Goal: Information Seeking & Learning: Learn about a topic

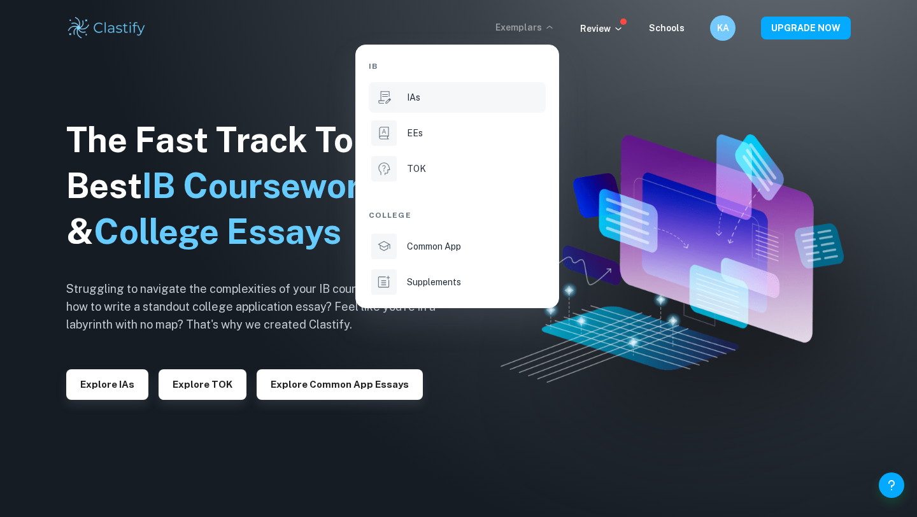
click at [448, 101] on div "IAs" at bounding box center [475, 97] width 136 height 14
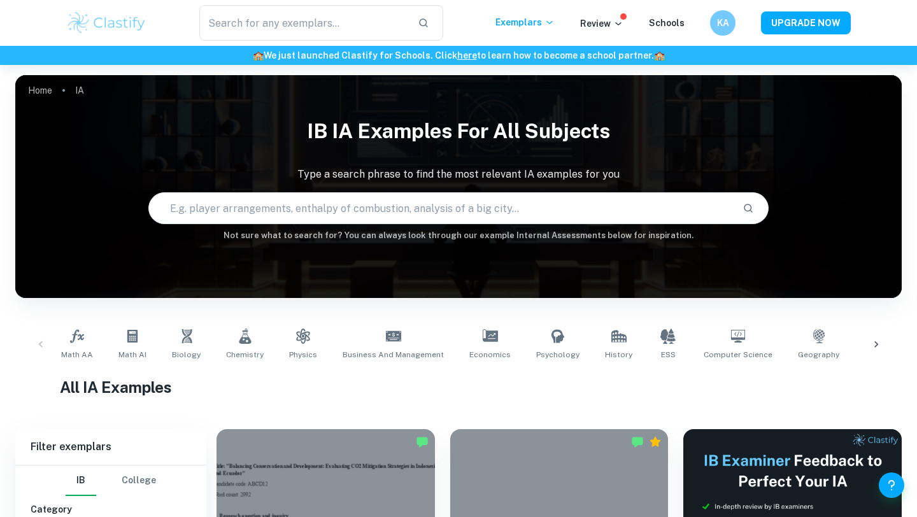
scroll to position [84, 0]
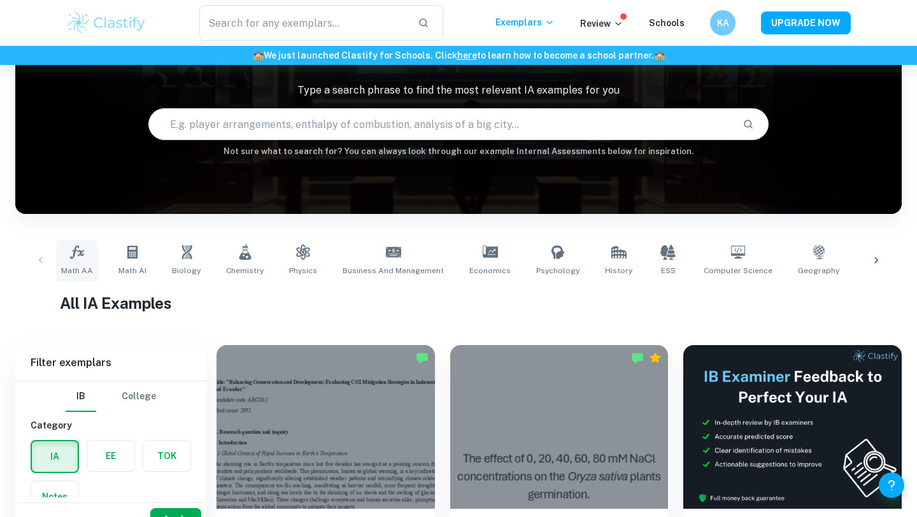
click at [82, 256] on icon at bounding box center [76, 252] width 15 height 15
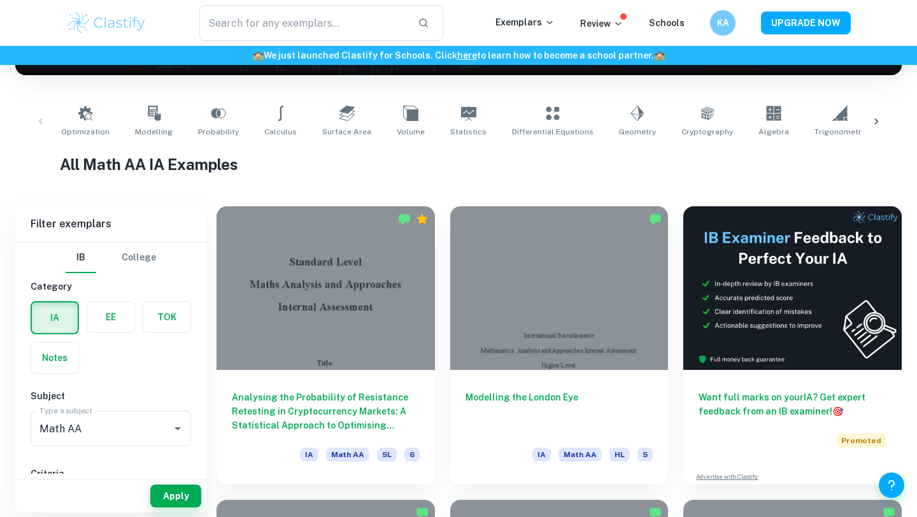
scroll to position [228, 0]
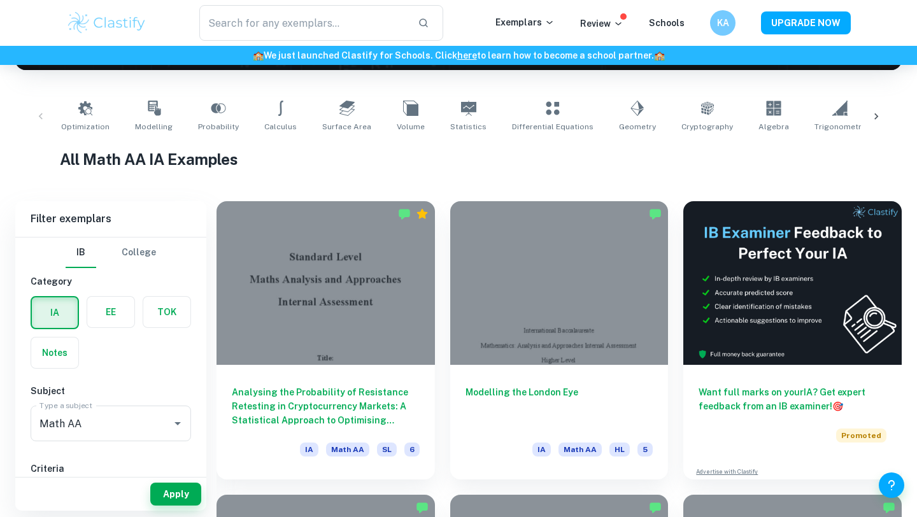
click at [867, 117] on div at bounding box center [876, 117] width 31 height 42
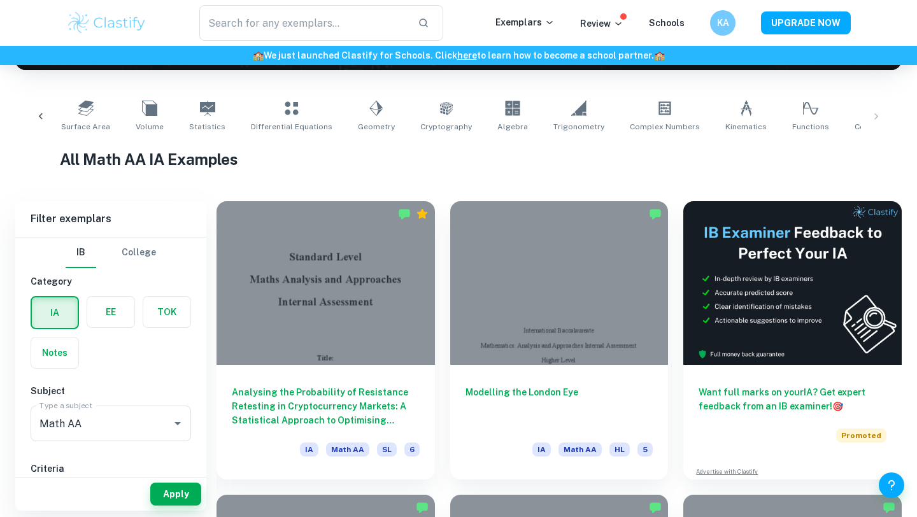
click at [36, 112] on icon at bounding box center [40, 116] width 13 height 13
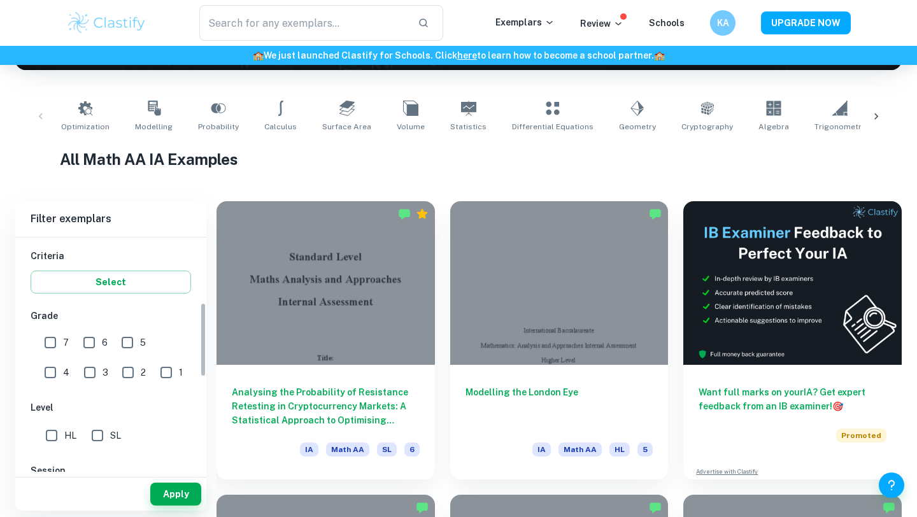
scroll to position [248, 0]
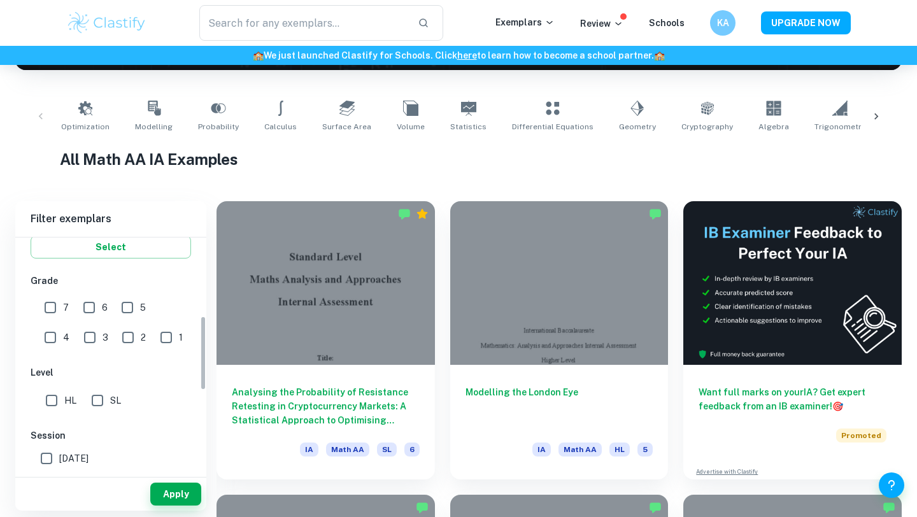
click at [52, 403] on input "HL" at bounding box center [51, 400] width 25 height 25
checkbox input "true"
click at [194, 496] on button "Apply" at bounding box center [175, 494] width 51 height 23
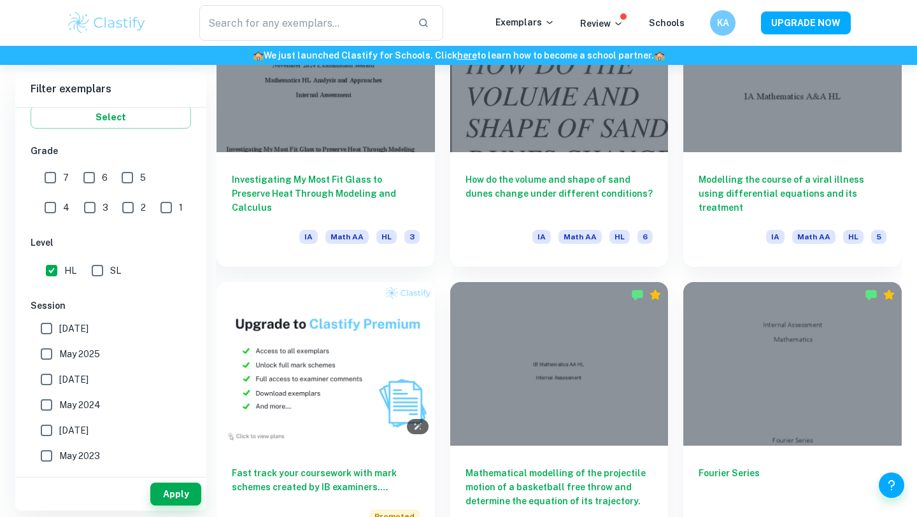
scroll to position [737, 0]
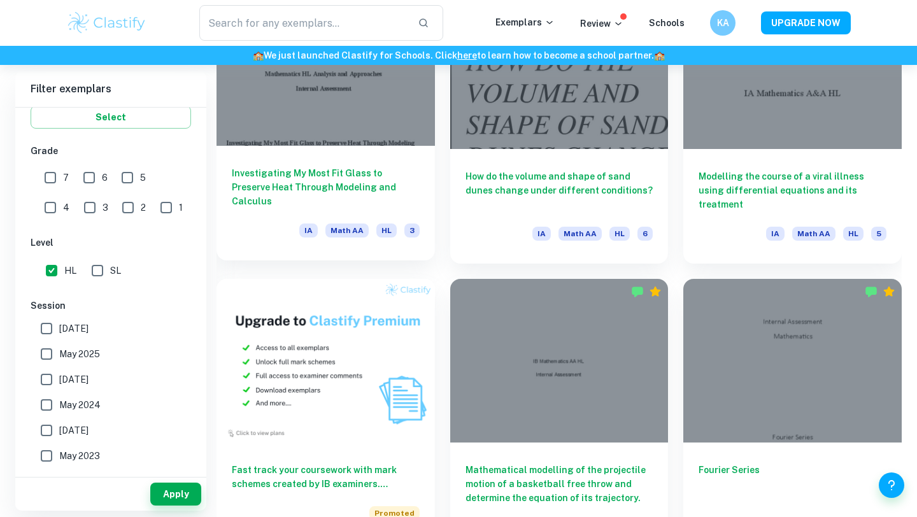
click at [288, 171] on h6 "Investigating My Most Fit Glass to Preserve Heat Through Modeling and Calculus" at bounding box center [326, 187] width 188 height 42
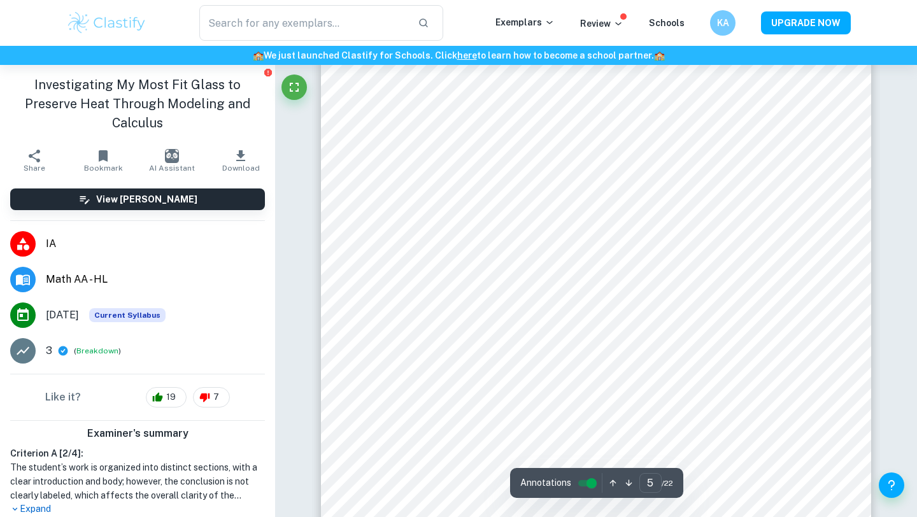
scroll to position [3508, 0]
type input "8"
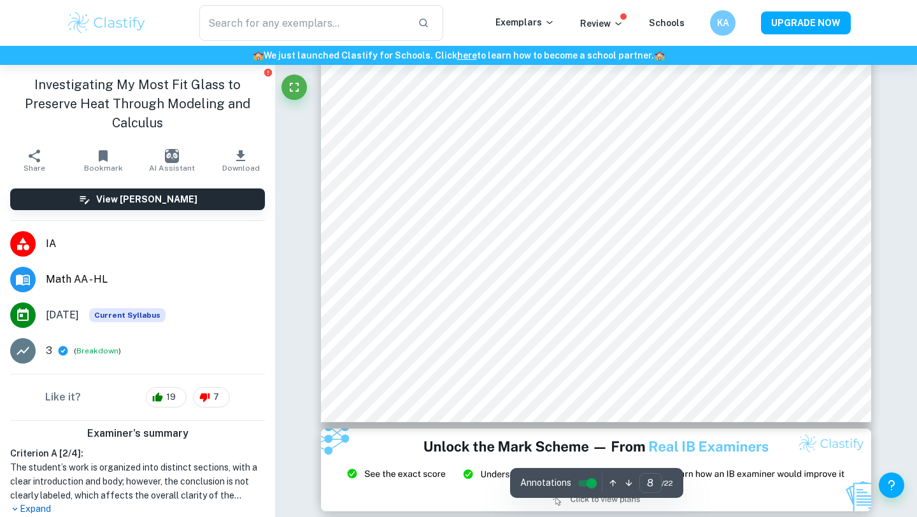
scroll to position [6212, 0]
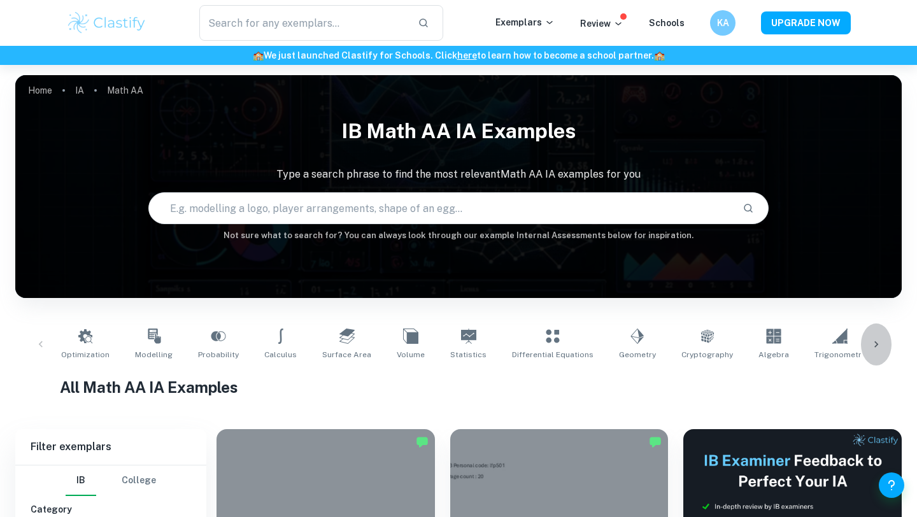
click at [877, 345] on icon at bounding box center [876, 344] width 13 height 13
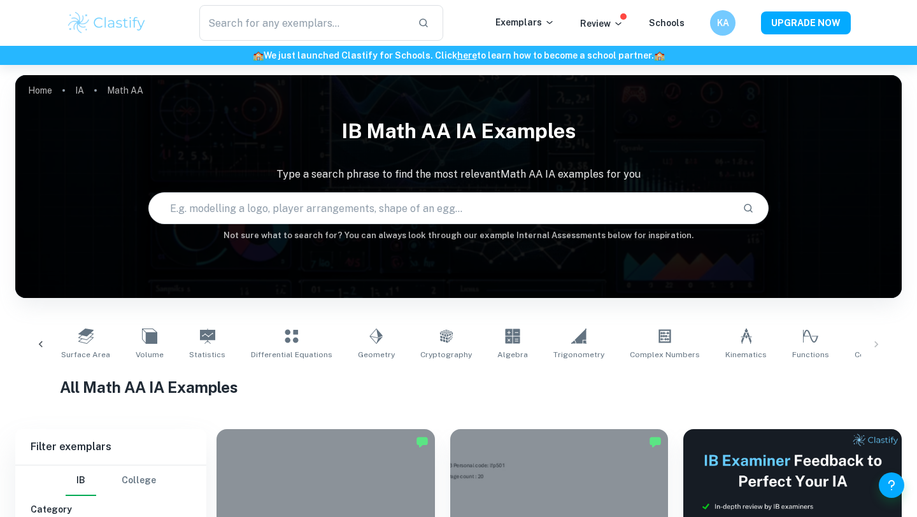
scroll to position [0, 261]
click at [41, 342] on icon at bounding box center [41, 344] width 4 height 6
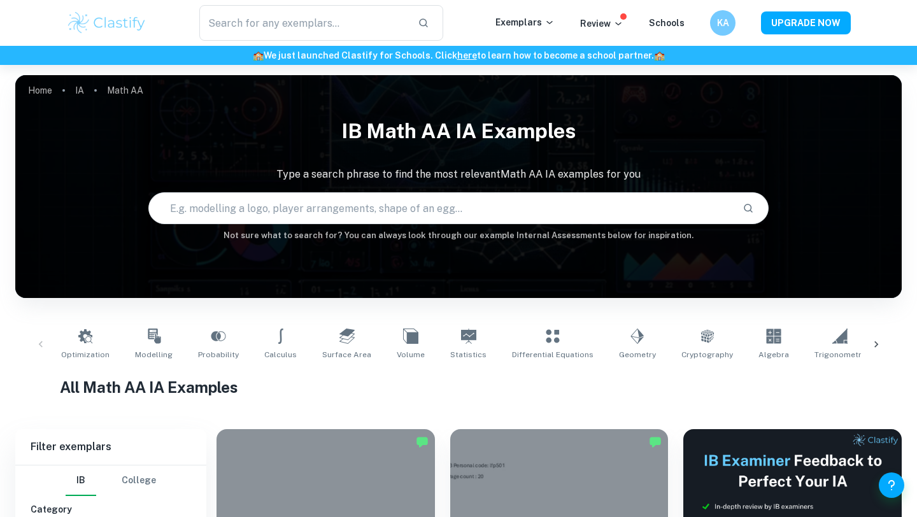
click at [305, 204] on input "text" at bounding box center [440, 208] width 583 height 36
type input "spring"
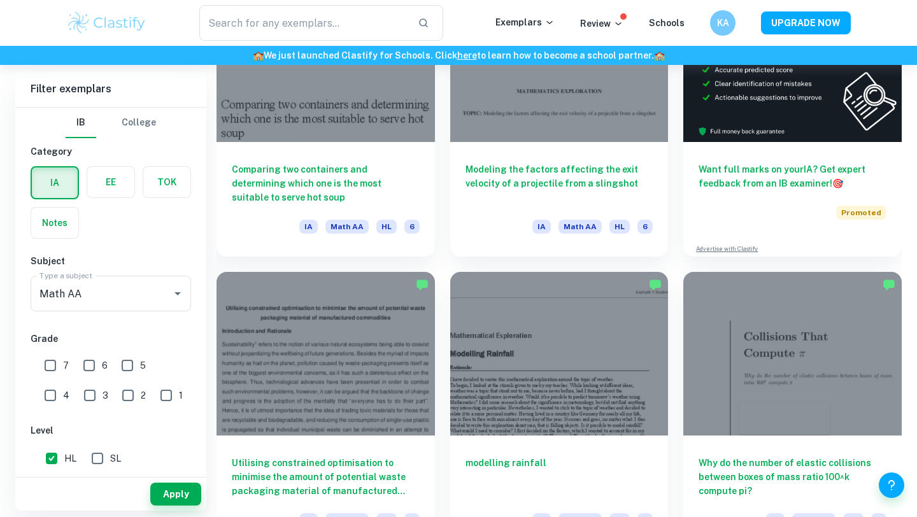
scroll to position [443, 0]
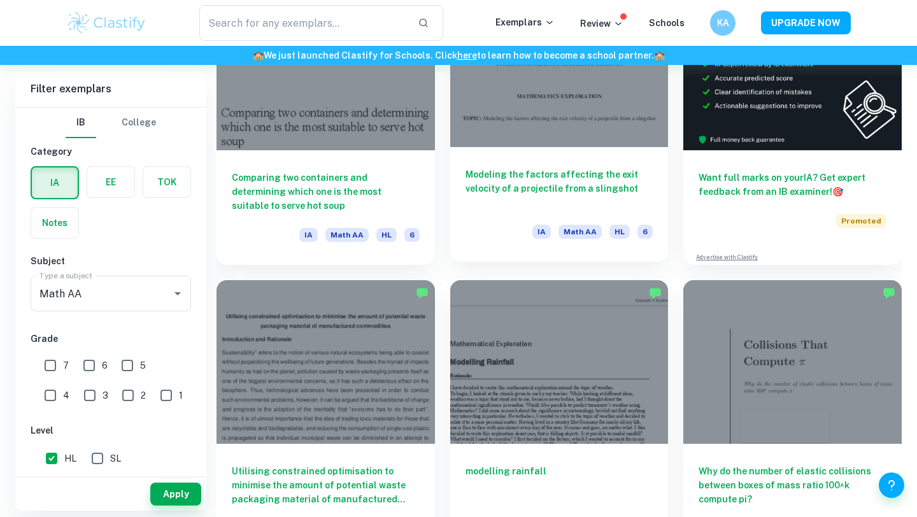
click at [518, 175] on h6 "Modeling the factors affecting the exit velocity of a projectile from a slingsh…" at bounding box center [559, 188] width 188 height 42
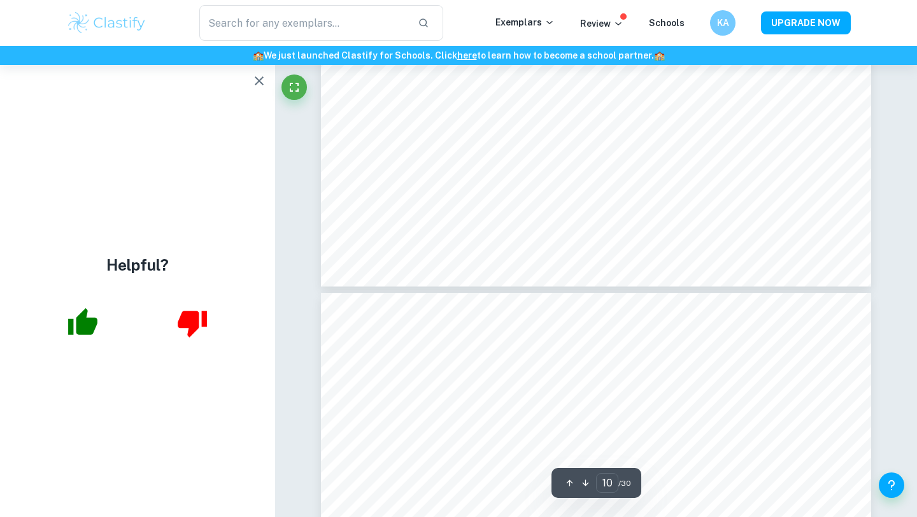
scroll to position [7893, 0]
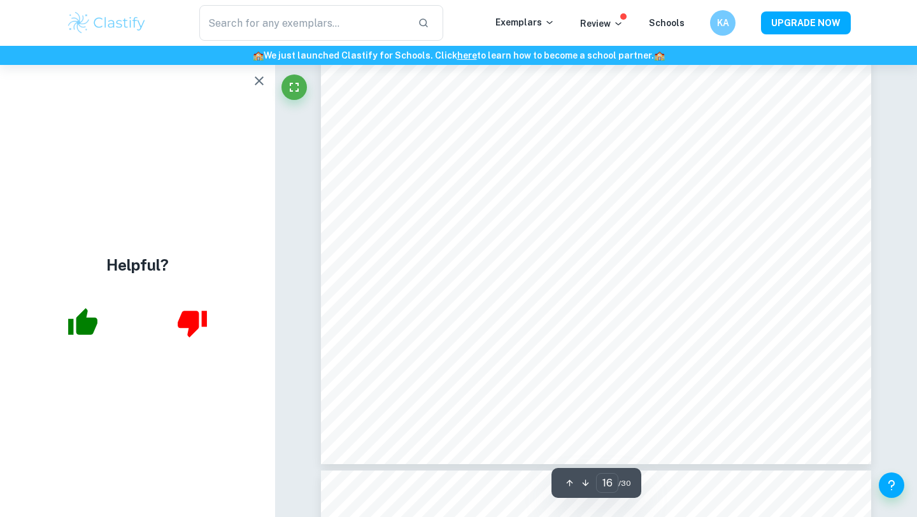
type input "17"
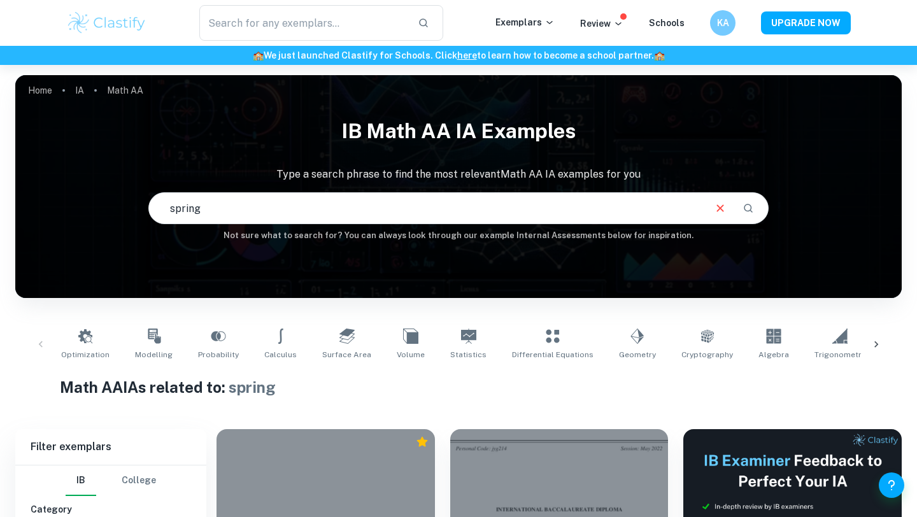
click at [385, 202] on input "spring" at bounding box center [426, 208] width 554 height 36
type input "formula 1"
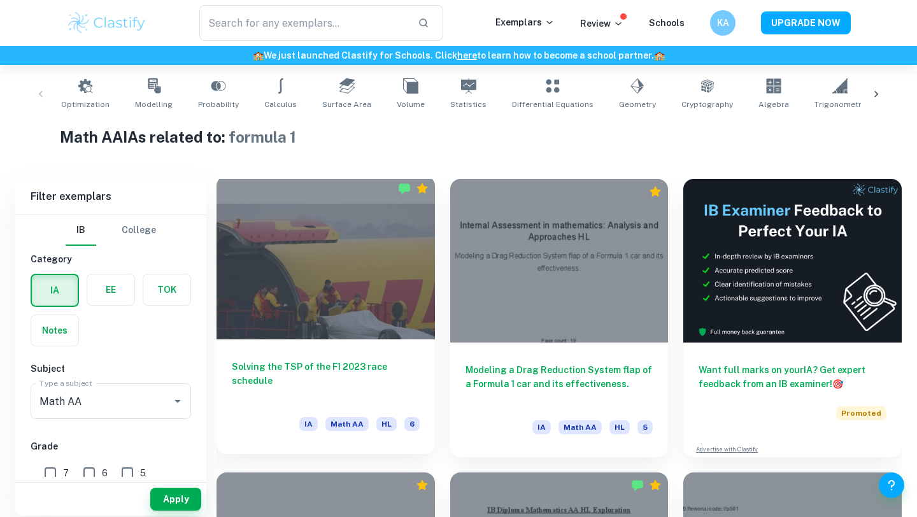
scroll to position [257, 0]
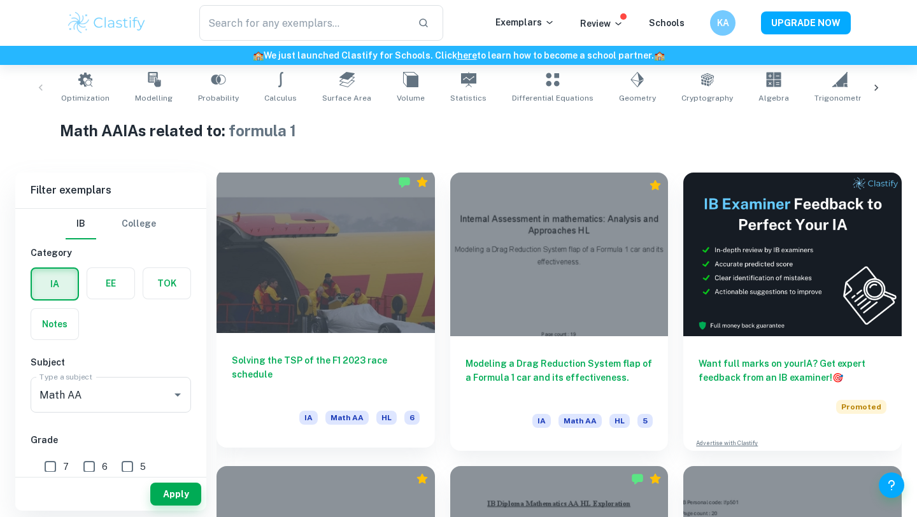
click at [362, 355] on h6 "Solving the TSP of the F1 2023 race schedule" at bounding box center [326, 374] width 188 height 42
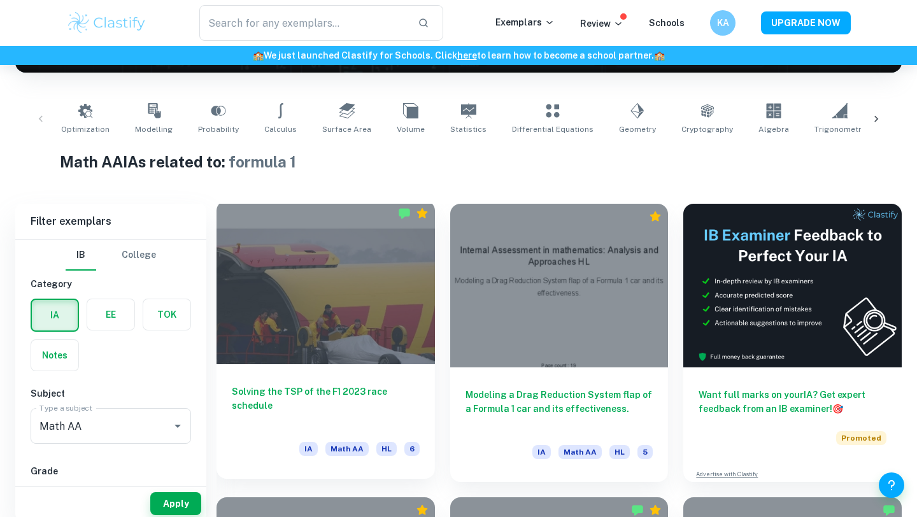
scroll to position [245, 0]
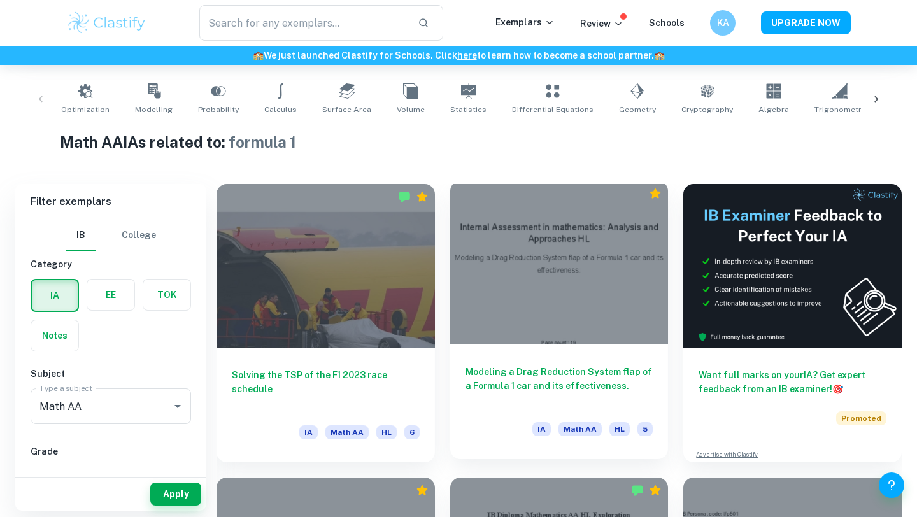
click at [586, 402] on h6 "Modeling a Drag Reduction System flap of a Formula 1 car and its effectiveness." at bounding box center [559, 386] width 188 height 42
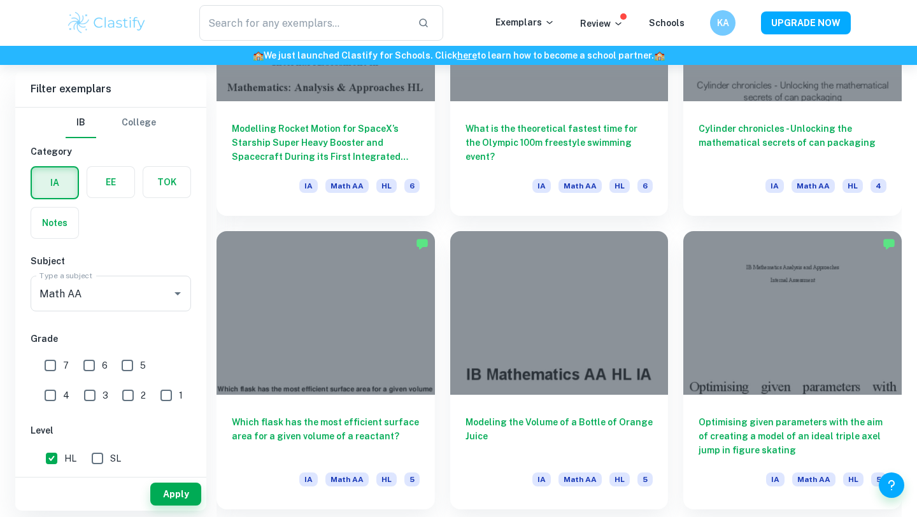
scroll to position [1561, 0]
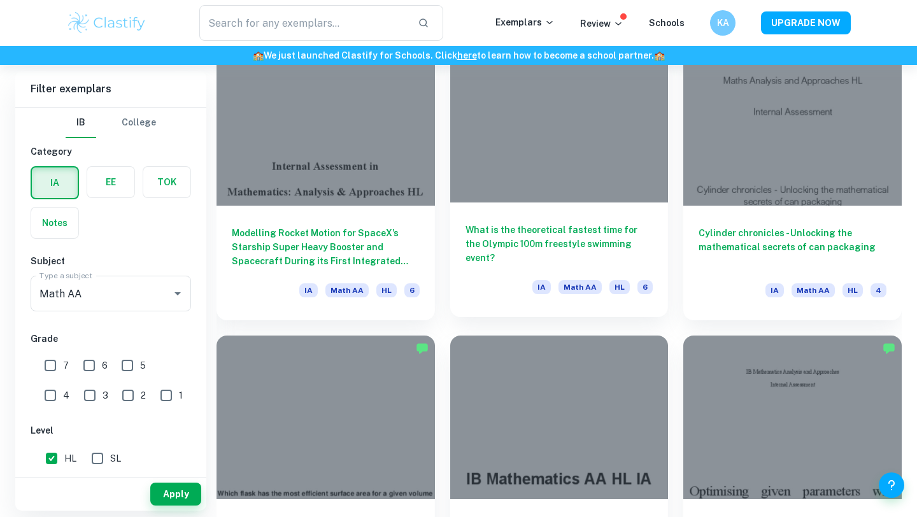
click at [599, 239] on h6 "What is the theoretical fastest time for the Olympic 100m freestyle swimming ev…" at bounding box center [559, 244] width 188 height 42
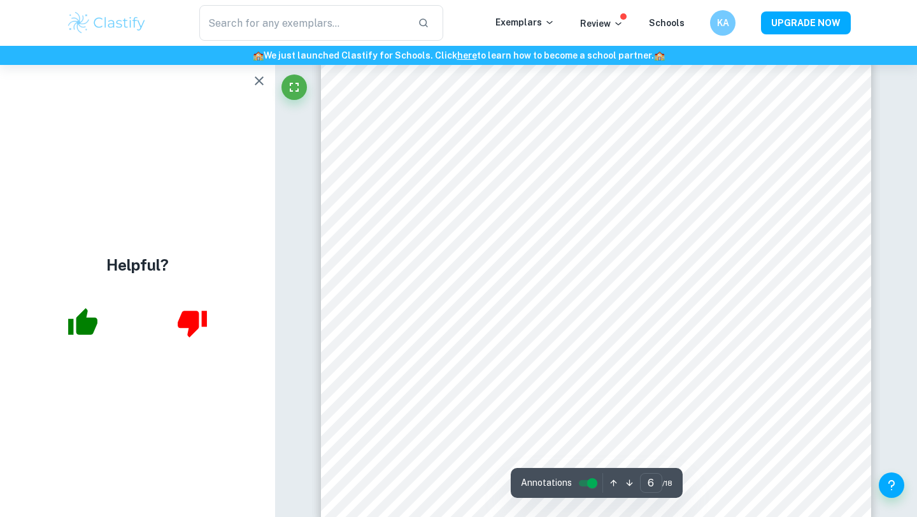
scroll to position [4449, 0]
click at [261, 75] on icon "button" at bounding box center [259, 80] width 15 height 15
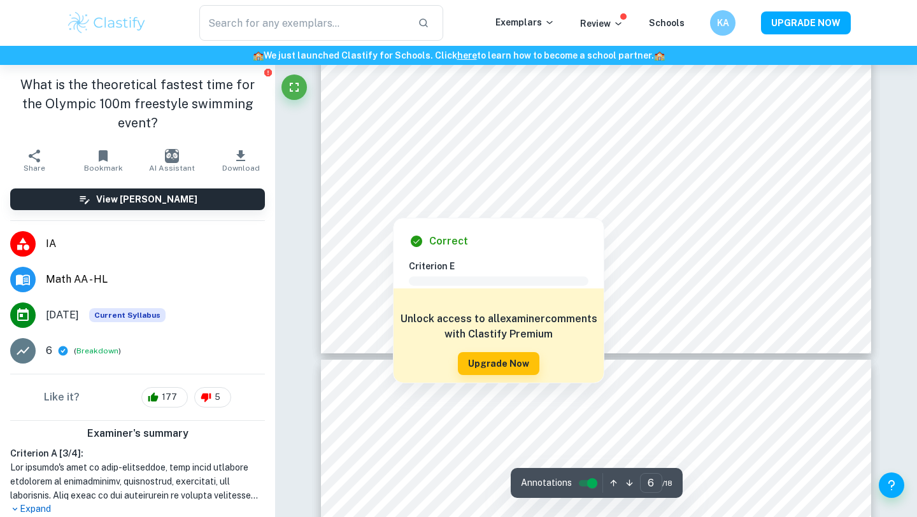
scroll to position [4605, 0]
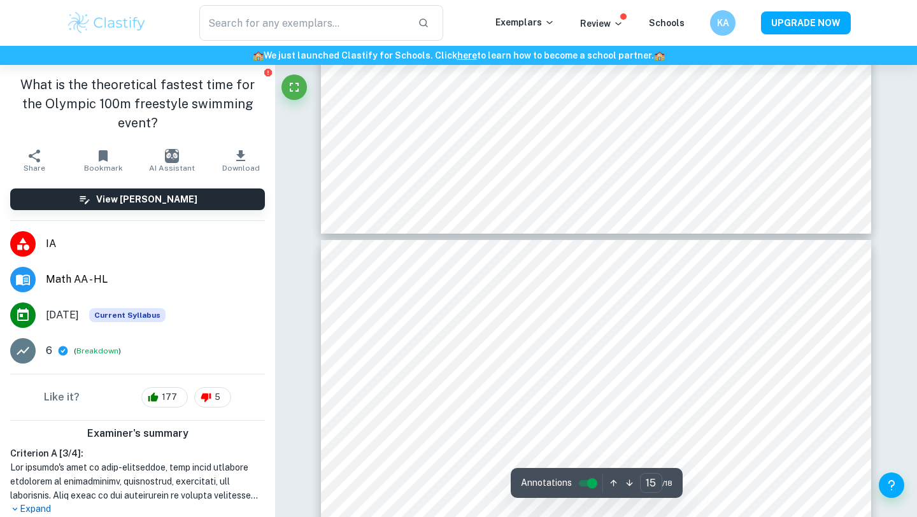
type input "16"
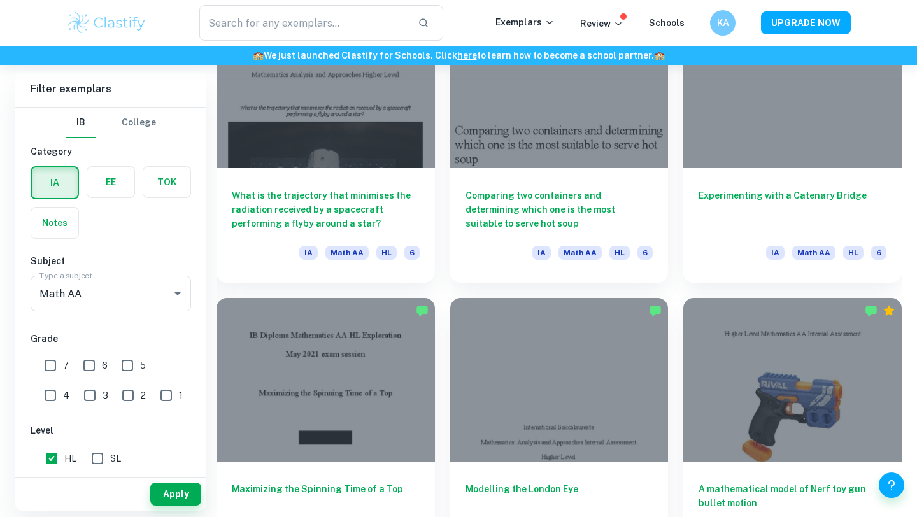
scroll to position [8943, 0]
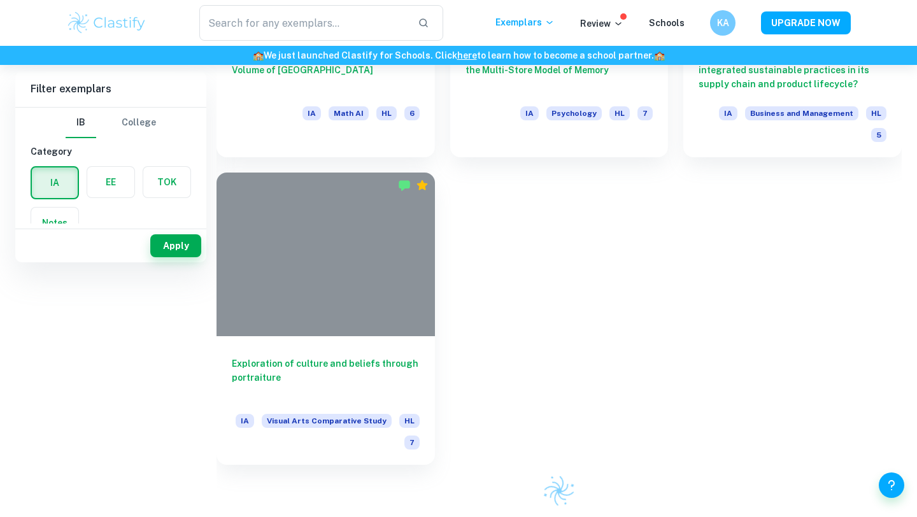
scroll to position [84, 0]
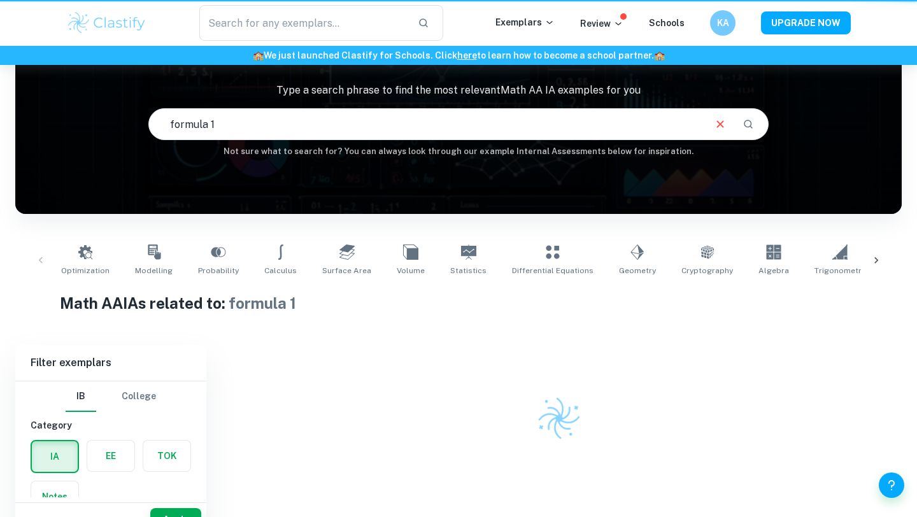
scroll to position [103, 0]
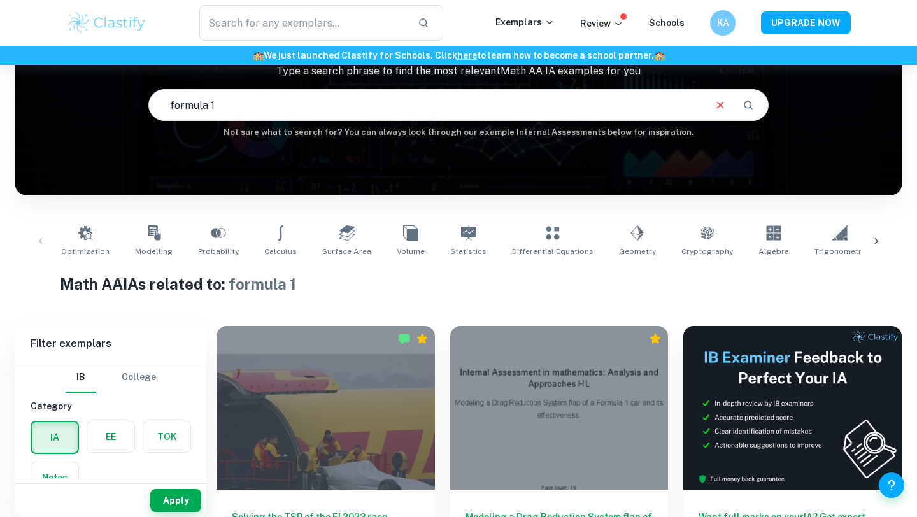
click at [245, 106] on input "formula 1" at bounding box center [426, 105] width 554 height 36
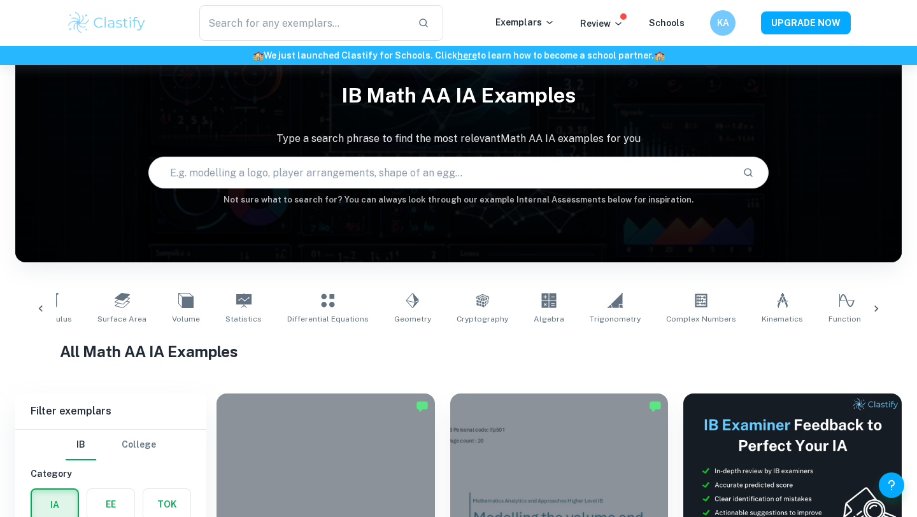
scroll to position [0, 261]
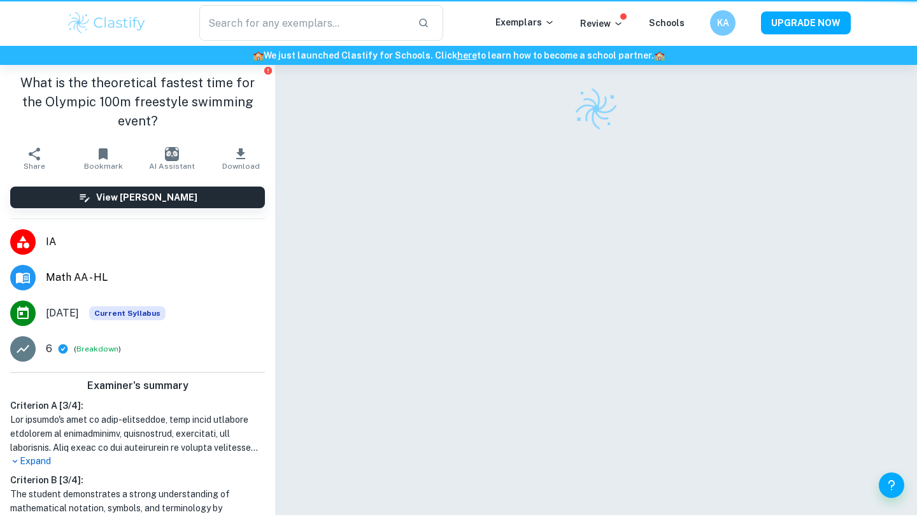
scroll to position [65, 0]
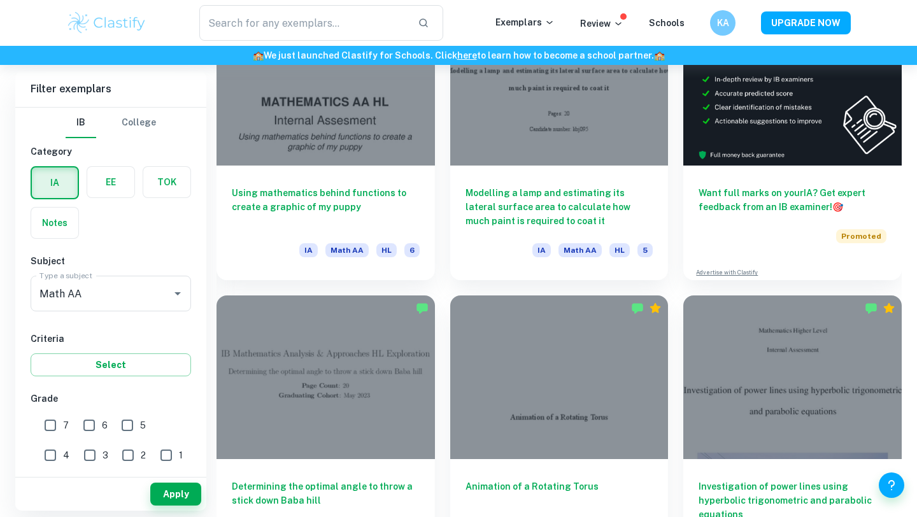
scroll to position [5106, 0]
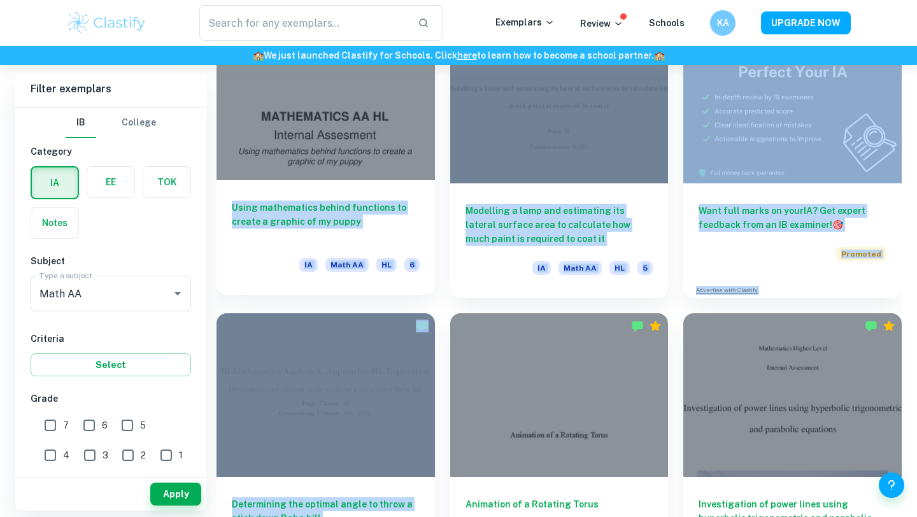
drag, startPoint x: 437, startPoint y: 305, endPoint x: 362, endPoint y: 178, distance: 147.6
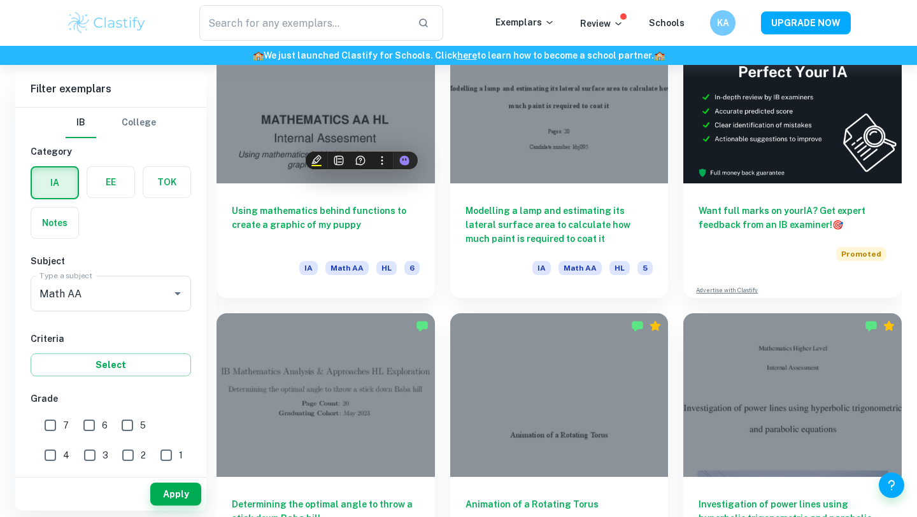
click at [440, 246] on div "Modelling a lamp and estimating its lateral surface area to calculate how much …" at bounding box center [552, 151] width 234 height 294
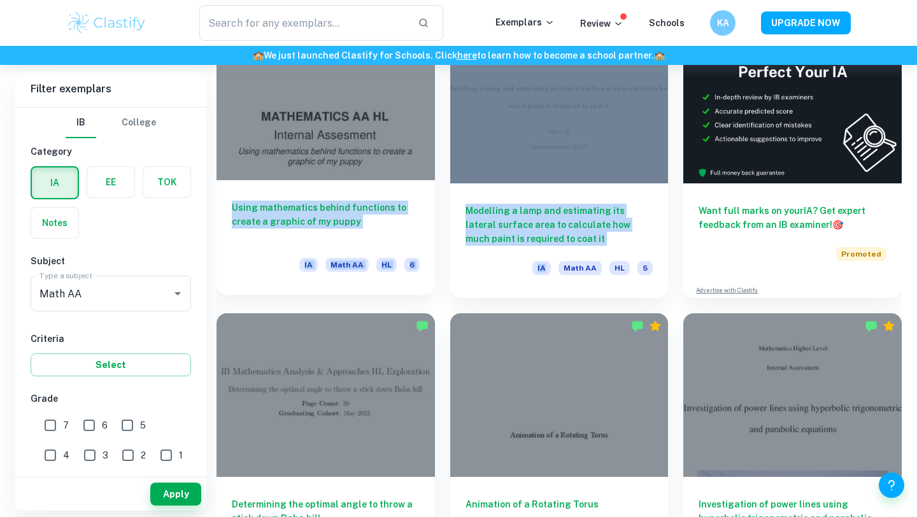
drag, startPoint x: 440, startPoint y: 246, endPoint x: 378, endPoint y: 187, distance: 86.0
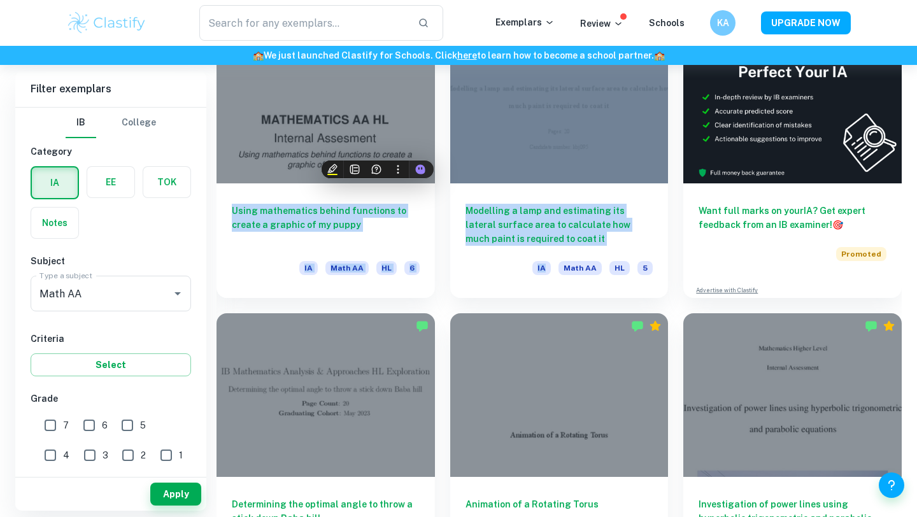
click at [443, 228] on div "Modelling a lamp and estimating its lateral surface area to calculate how much …" at bounding box center [552, 151] width 234 height 294
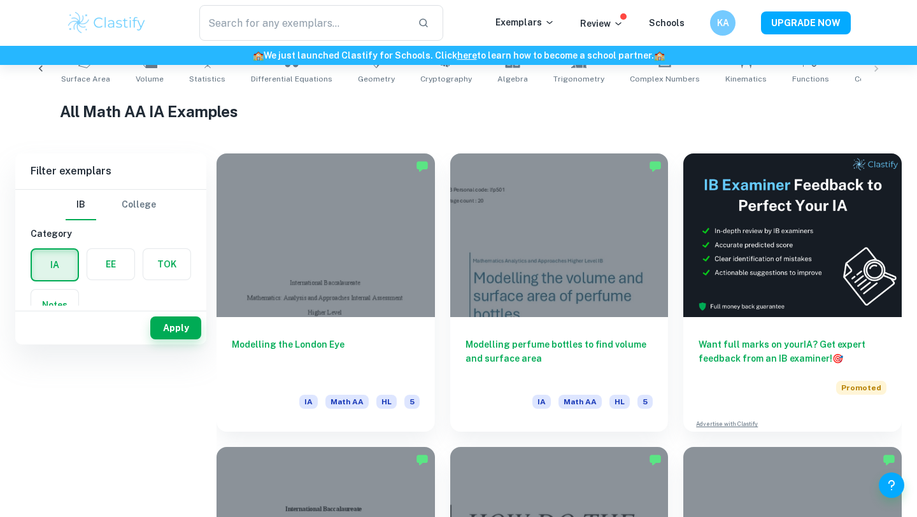
scroll to position [0, 0]
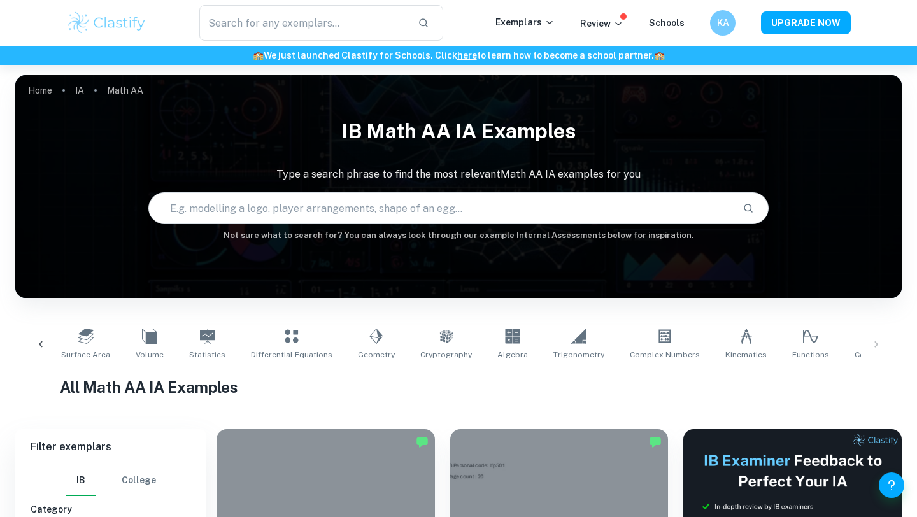
click at [397, 222] on input "text" at bounding box center [440, 208] width 583 height 36
type input "resource allocation"
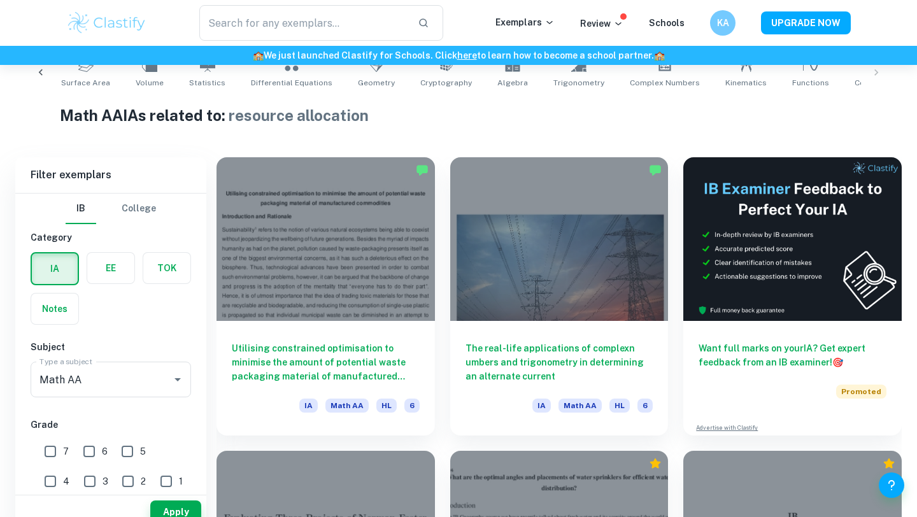
scroll to position [294, 0]
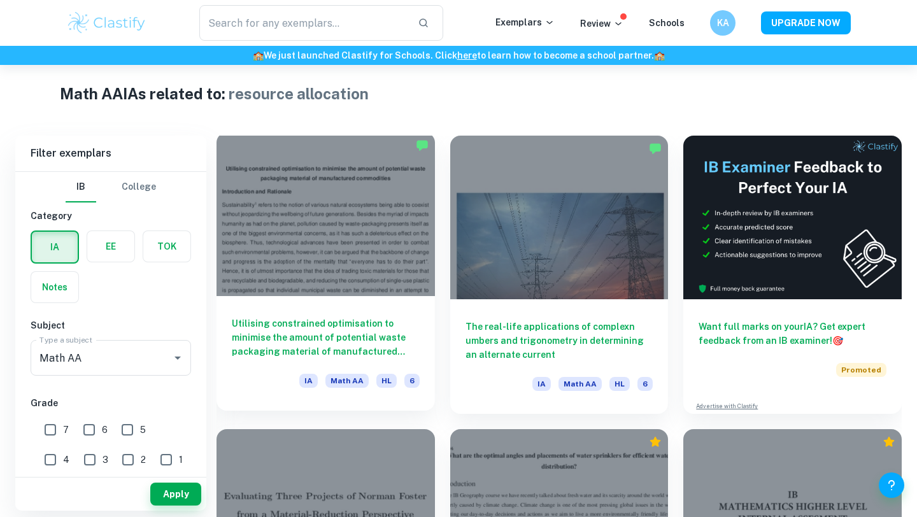
click at [401, 309] on div "Utilising constrained optimisation to minimise the amount of potential waste pa…" at bounding box center [326, 353] width 218 height 115
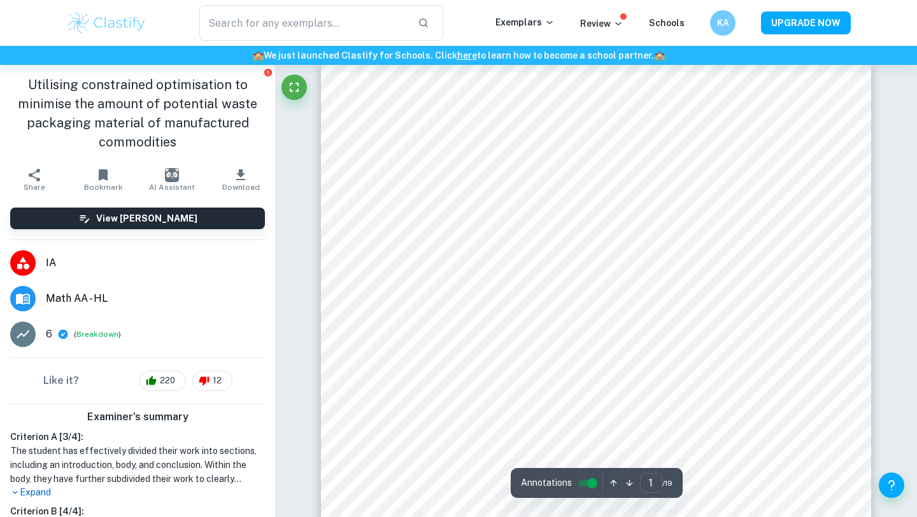
scroll to position [19, 0]
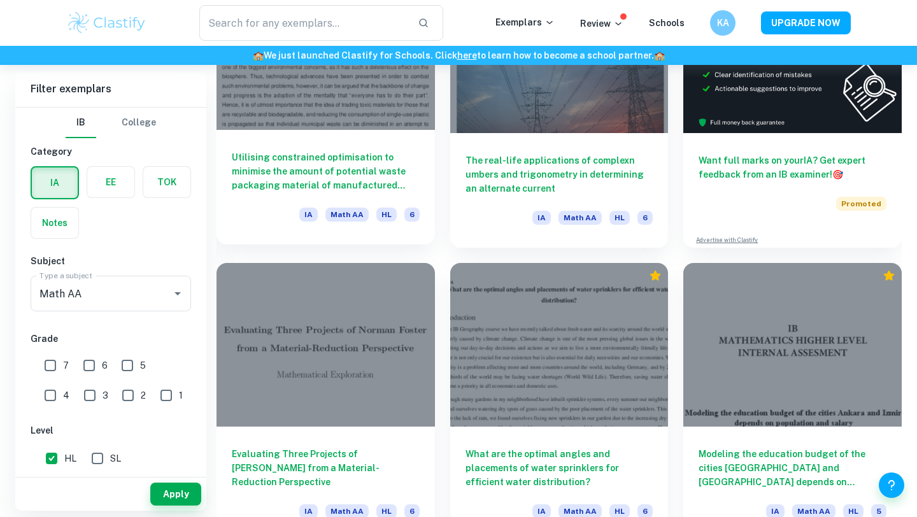
scroll to position [460, 0]
click at [313, 173] on h6 "Utilising constrained optimisation to minimise the amount of potential waste pa…" at bounding box center [326, 171] width 188 height 42
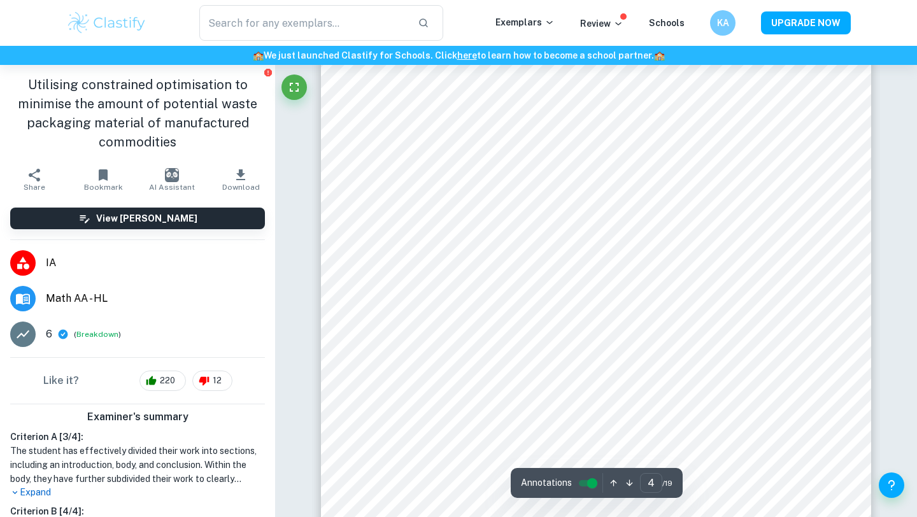
scroll to position [2785, 0]
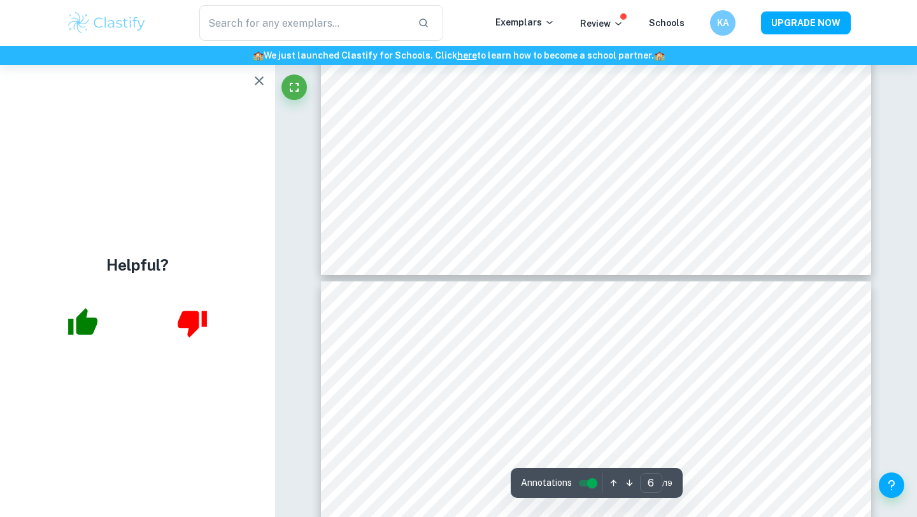
type input "7"
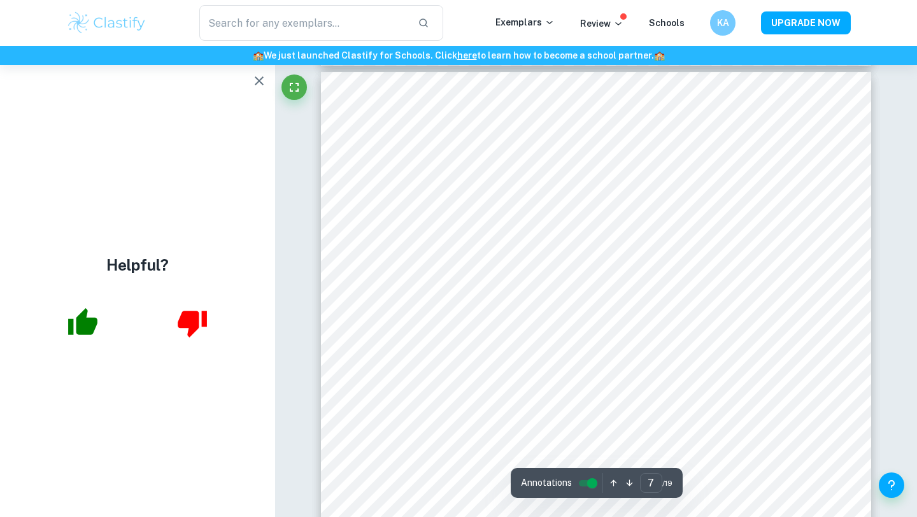
scroll to position [5030, 0]
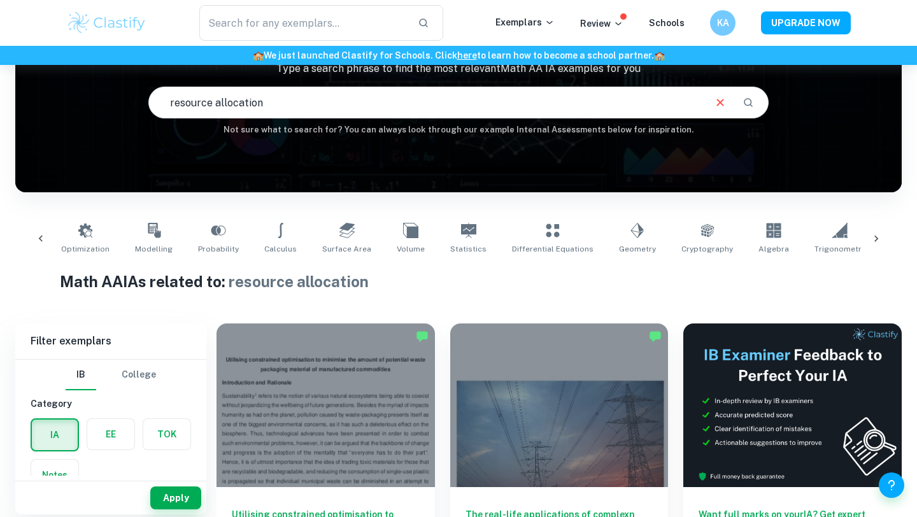
scroll to position [0, 10]
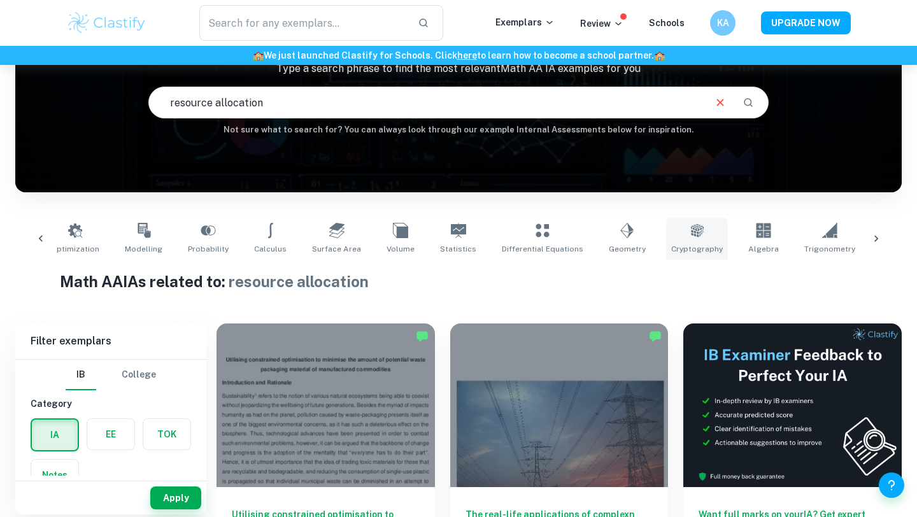
click at [686, 236] on link "Cryptography" at bounding box center [697, 239] width 62 height 42
type input "Cryptography"
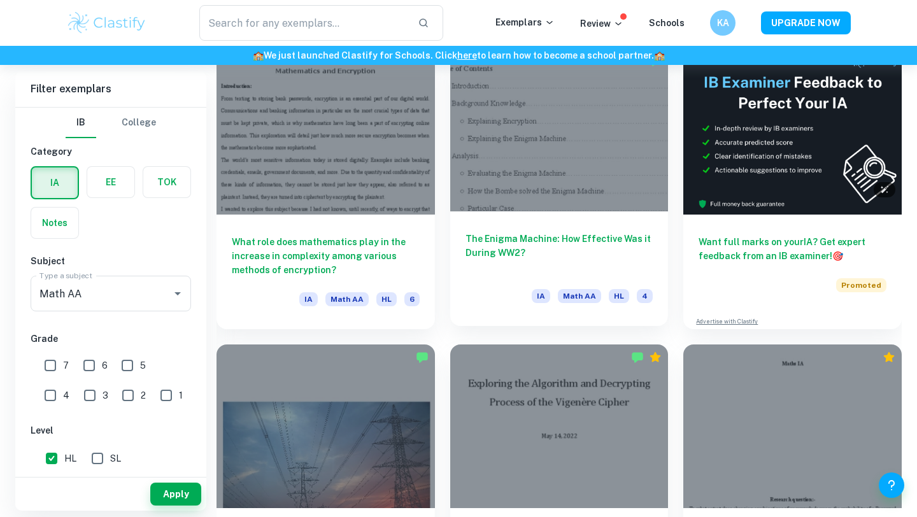
scroll to position [377, 0]
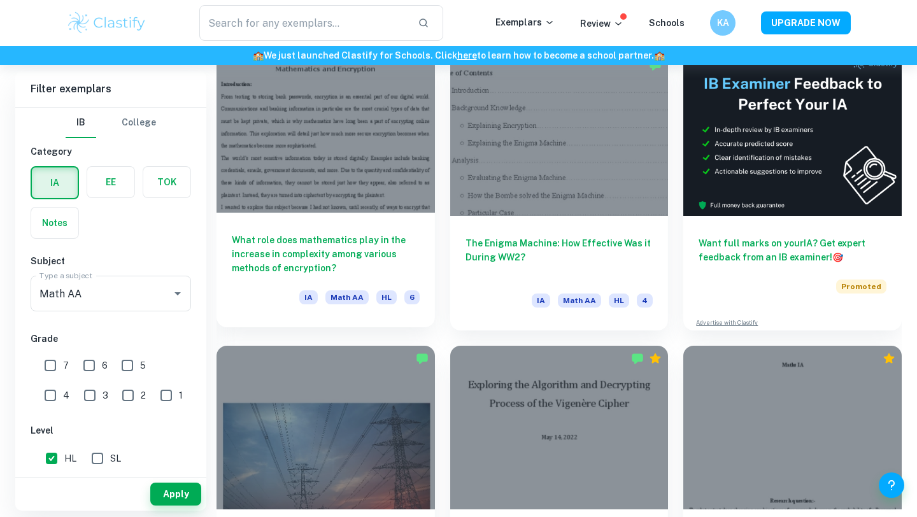
click at [341, 276] on div "What role does mathematics play in the increase in complexity among various met…" at bounding box center [326, 270] width 218 height 115
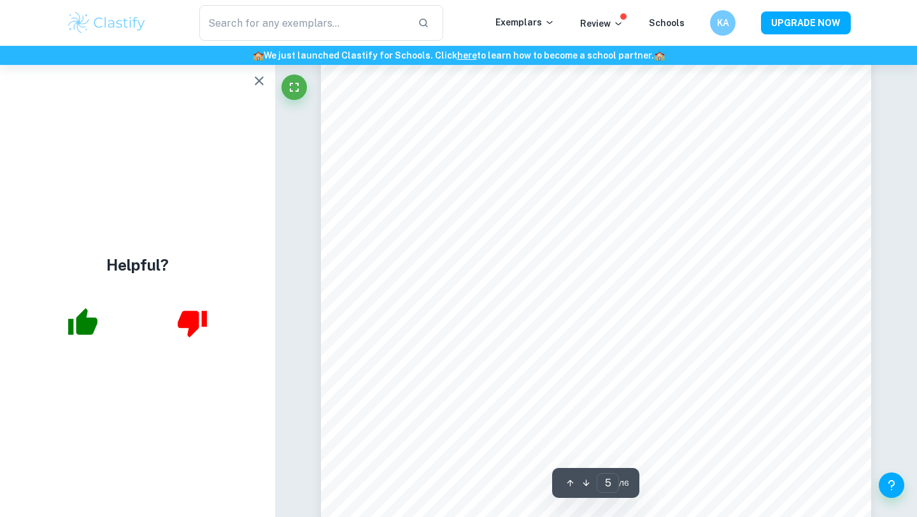
scroll to position [3460, 0]
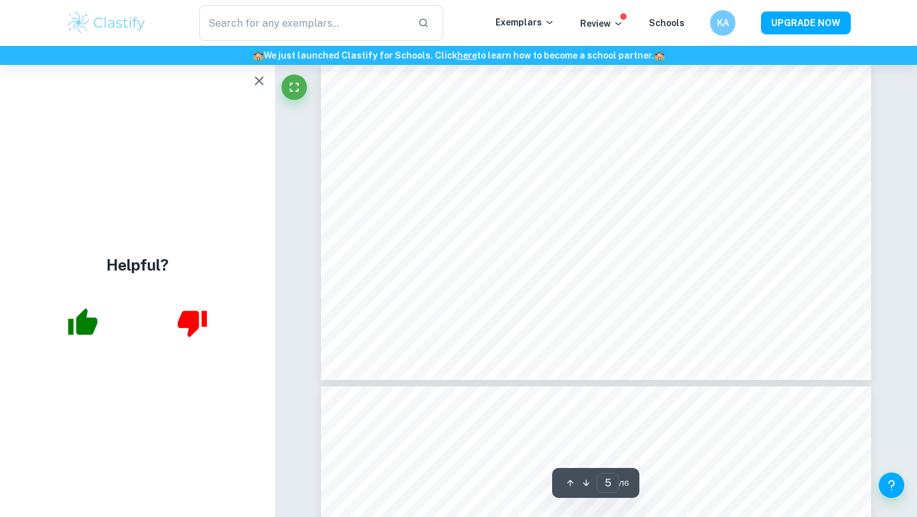
click at [260, 80] on icon "button" at bounding box center [259, 80] width 9 height 9
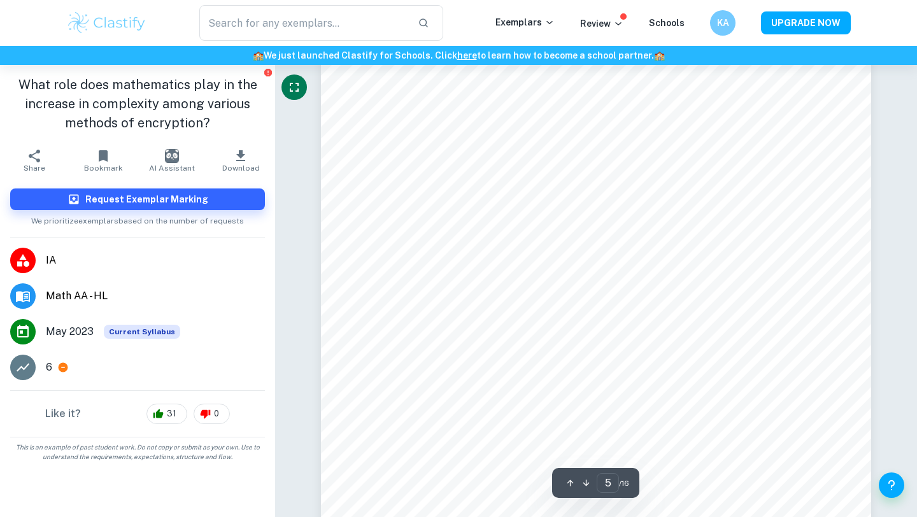
scroll to position [3160, 0]
type input "6"
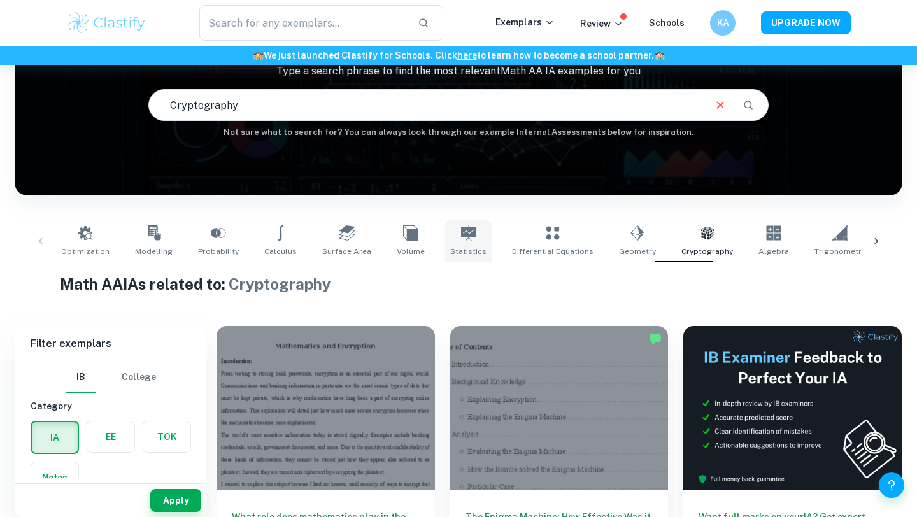
scroll to position [108, 0]
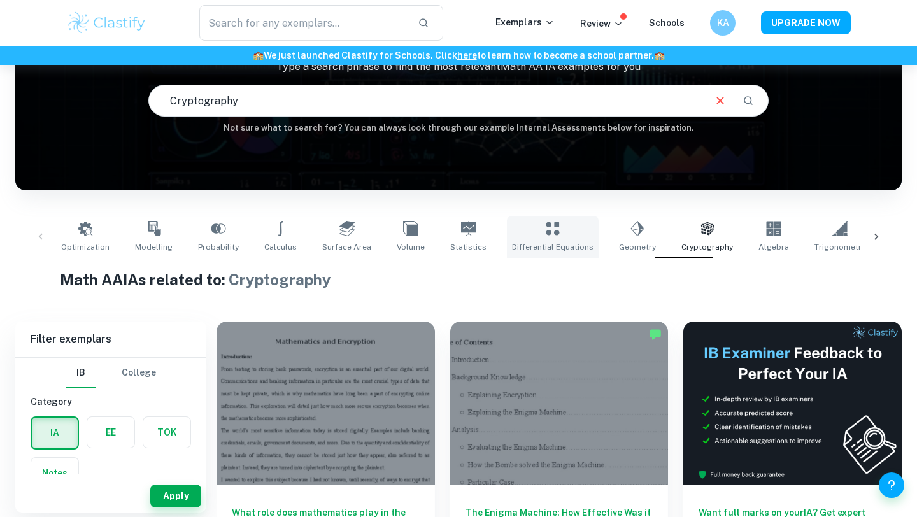
click at [560, 243] on span "Differential Equations" at bounding box center [553, 246] width 82 height 11
type input "Differential Equations"
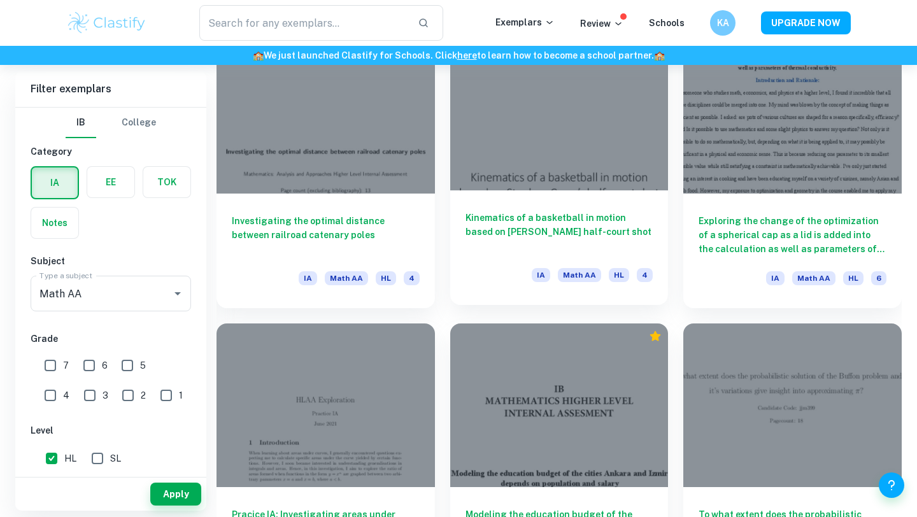
scroll to position [4518, 0]
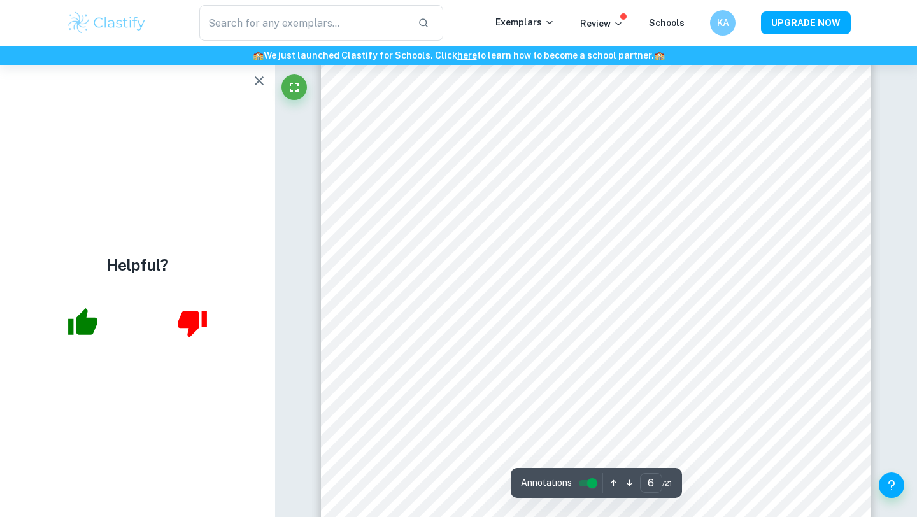
scroll to position [4403, 0]
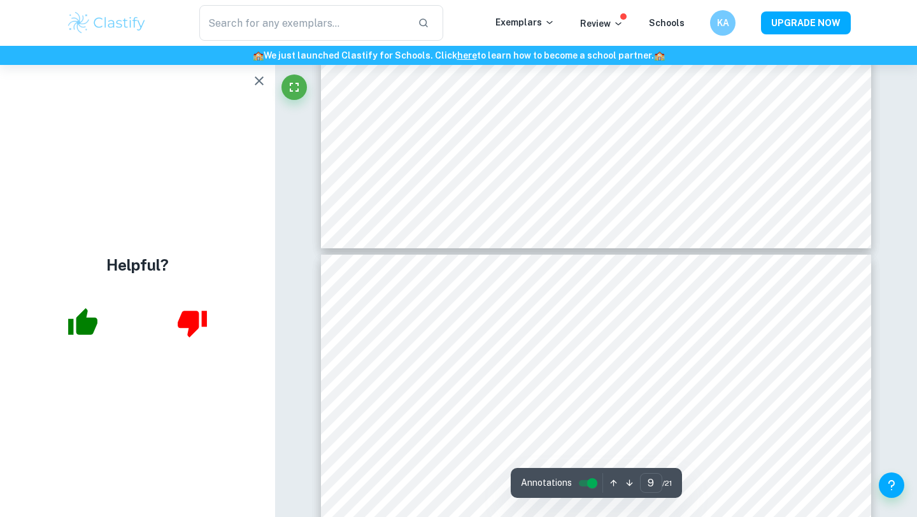
type input "10"
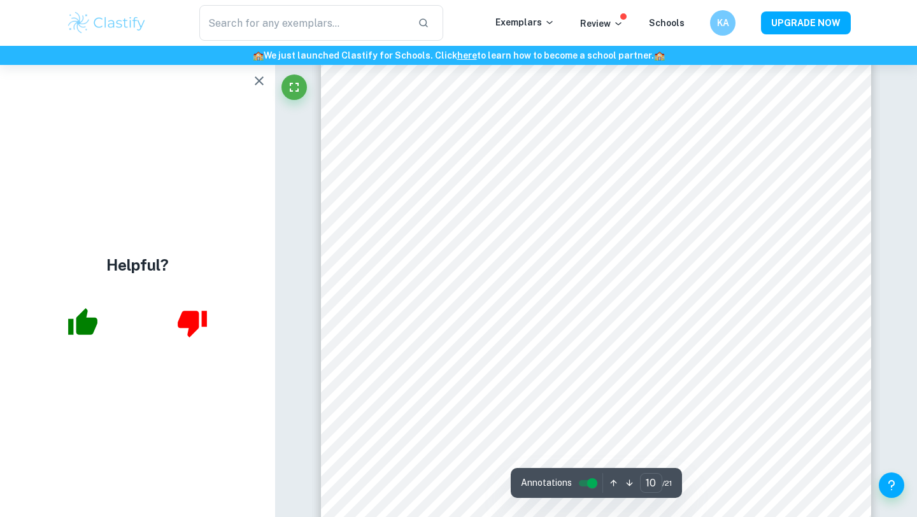
scroll to position [7741, 0]
